Goal: Task Accomplishment & Management: Manage account settings

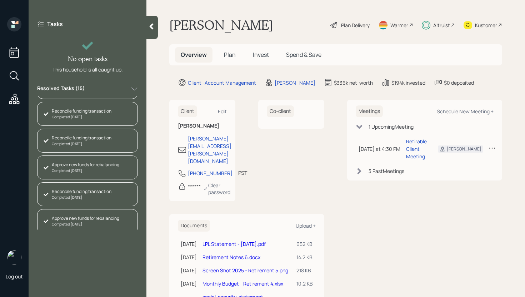
scroll to position [265, 0]
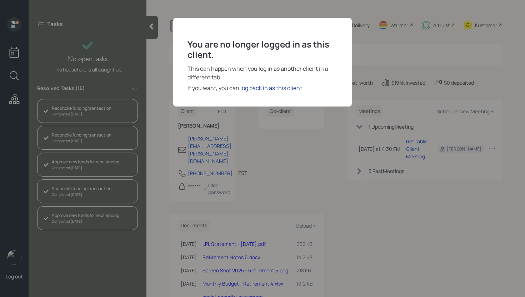
click at [253, 88] on div "log back in as this client" at bounding box center [271, 88] width 62 height 9
